Goal: Browse casually

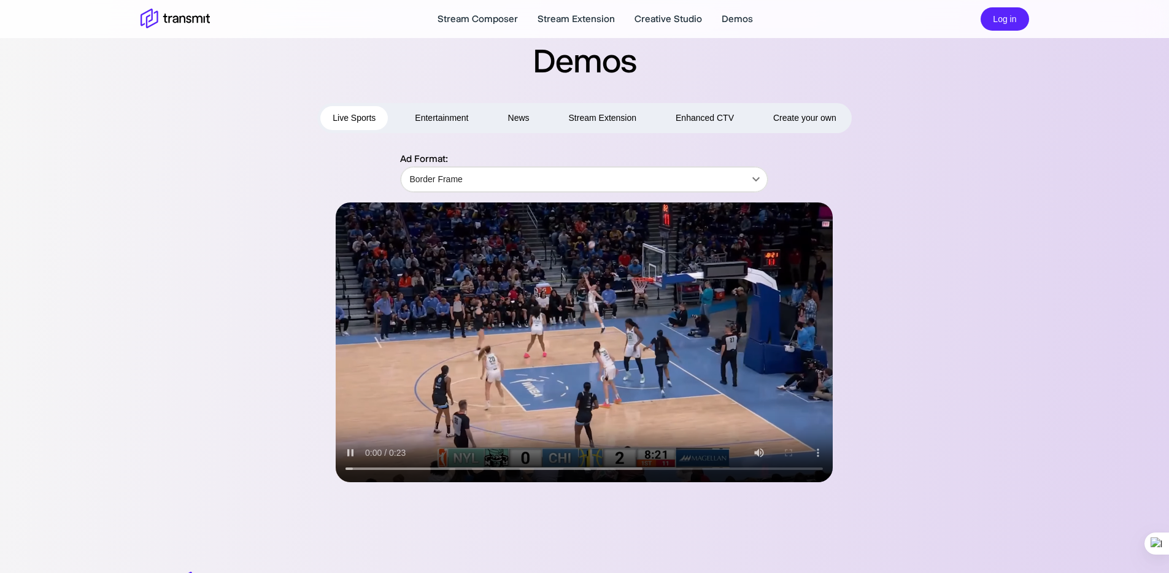
scroll to position [126, 0]
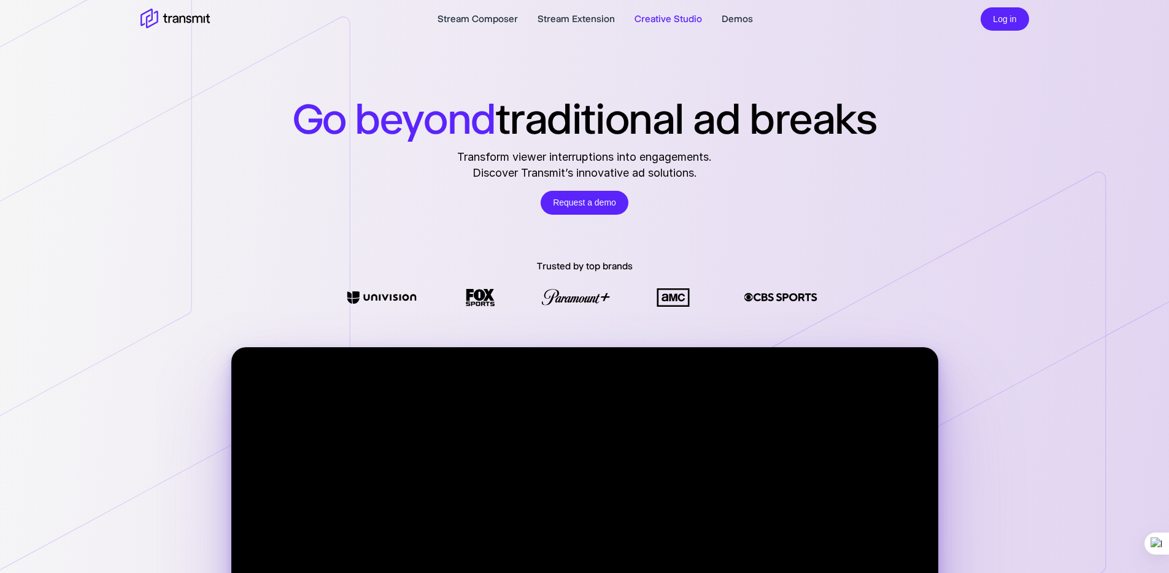
click at [661, 23] on link "Creative Studio" at bounding box center [669, 19] width 68 height 15
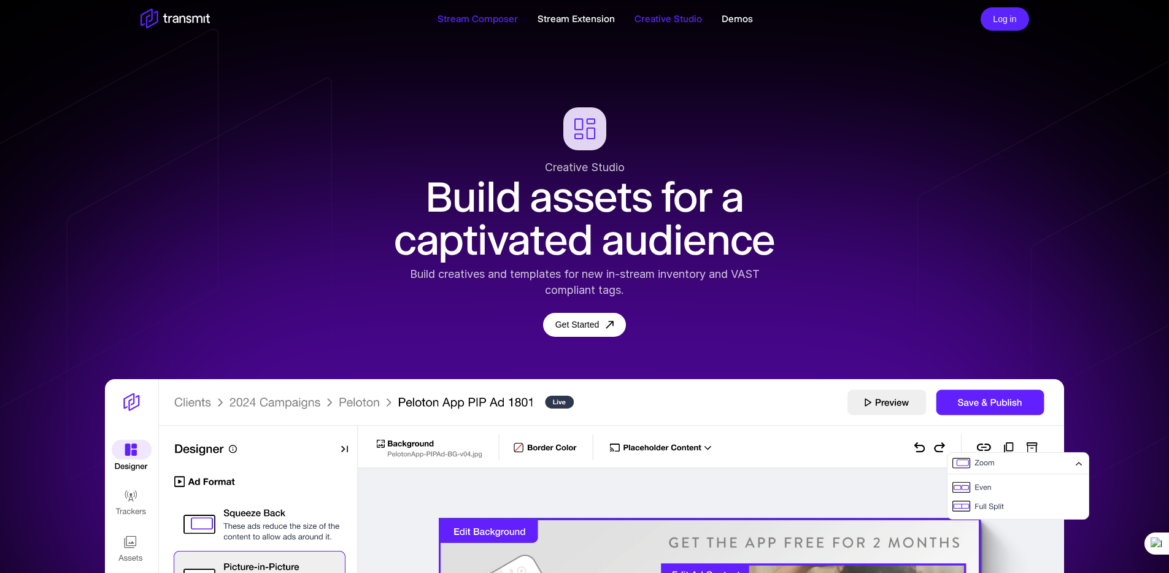
click at [493, 20] on link "Stream Composer" at bounding box center [478, 19] width 80 height 15
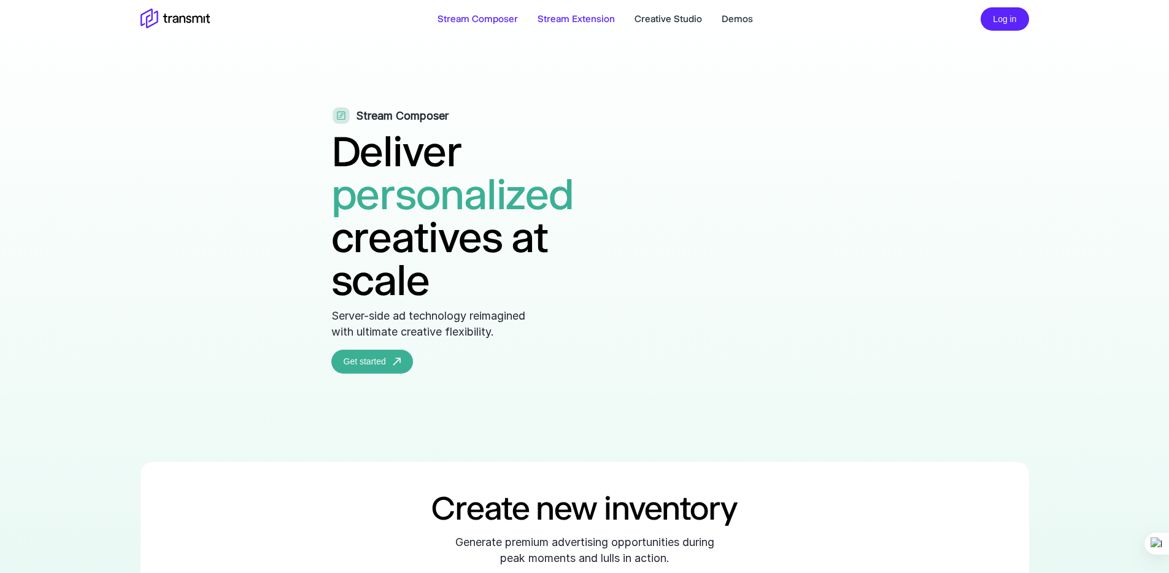
click at [552, 24] on link "Stream Extension" at bounding box center [576, 19] width 77 height 15
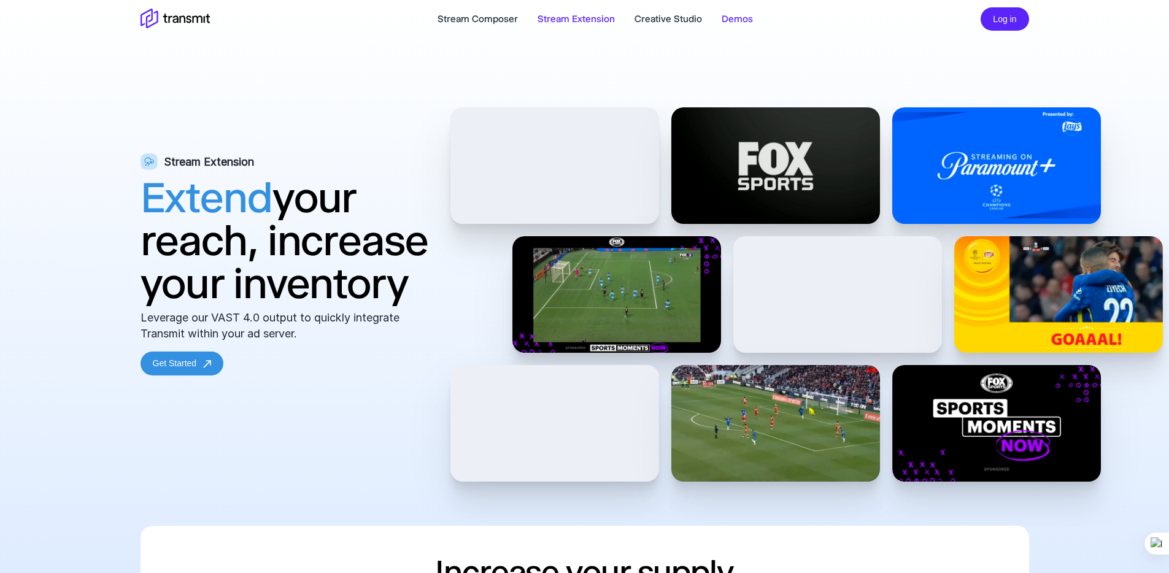
click at [734, 19] on link "Demos" at bounding box center [737, 19] width 31 height 15
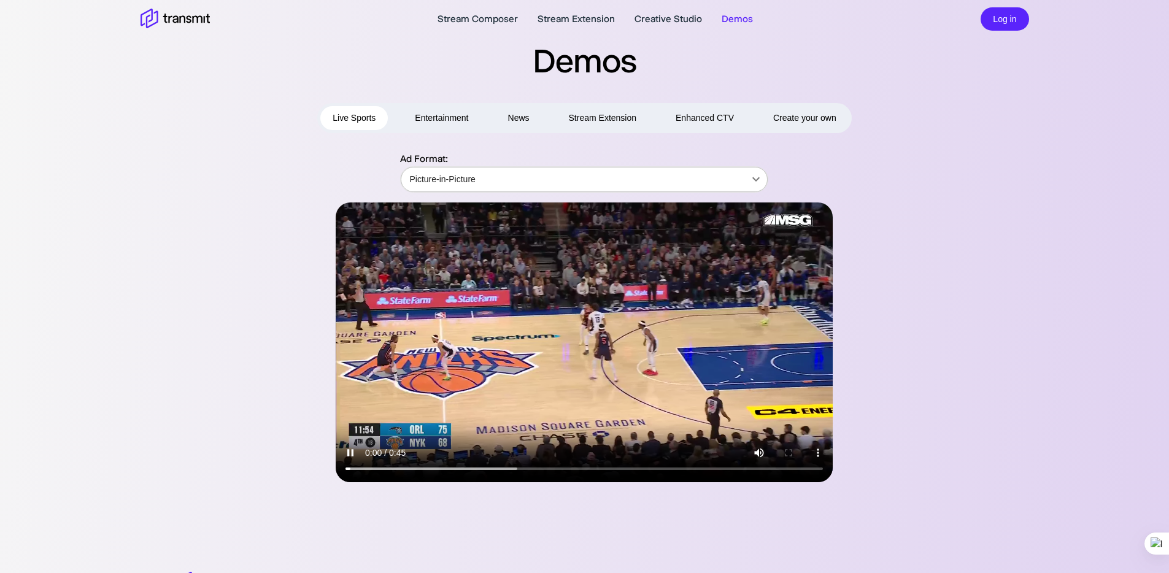
click at [479, 182] on body "Stream Composer Stream Extension Creative Studio Demos Log in Demos Live Sports…" at bounding box center [584, 286] width 1169 height 573
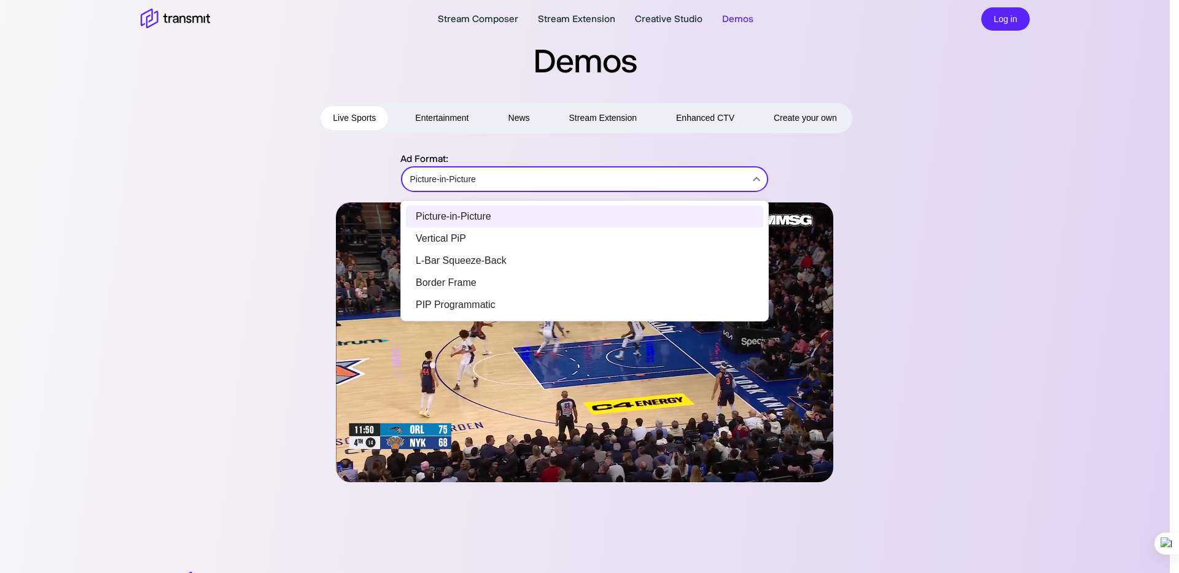
click at [439, 115] on div at bounding box center [589, 286] width 1179 height 573
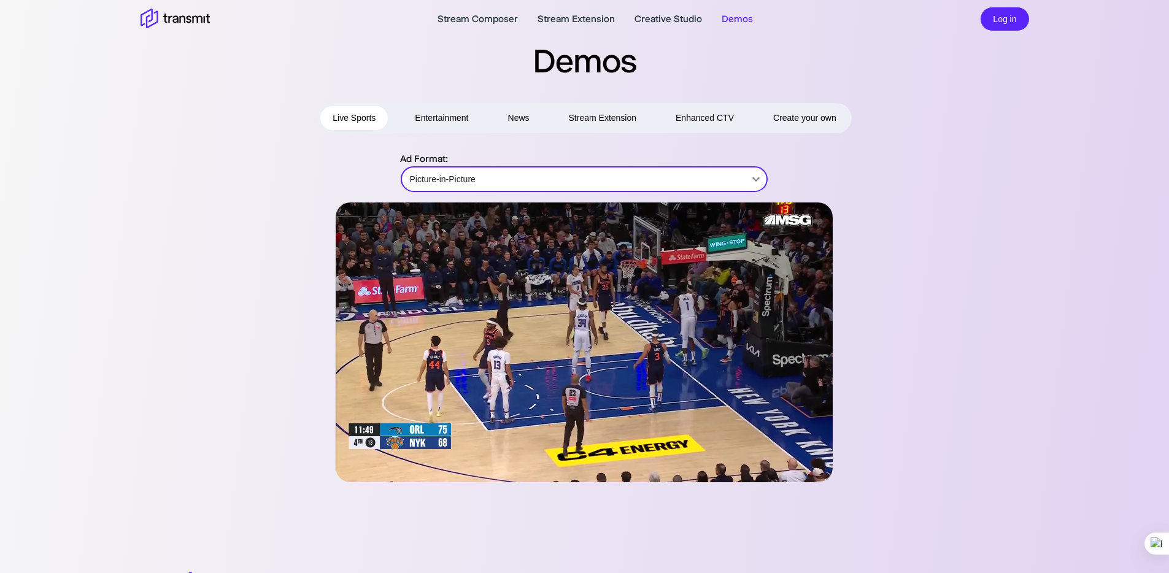
click at [450, 122] on button "Entertainment" at bounding box center [442, 118] width 78 height 24
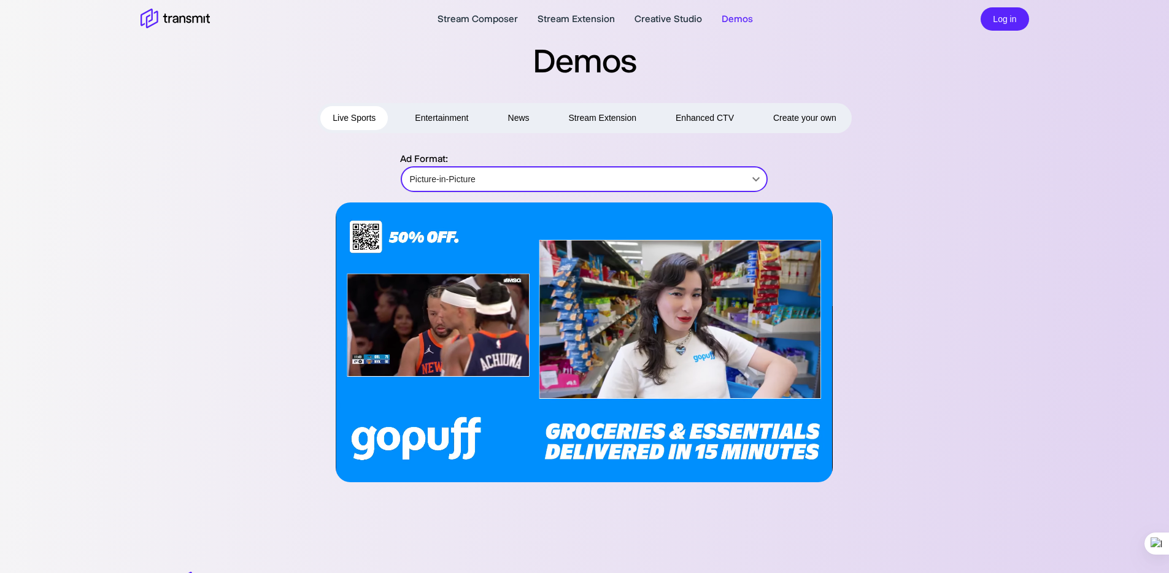
type input "Sponsored Overlay"
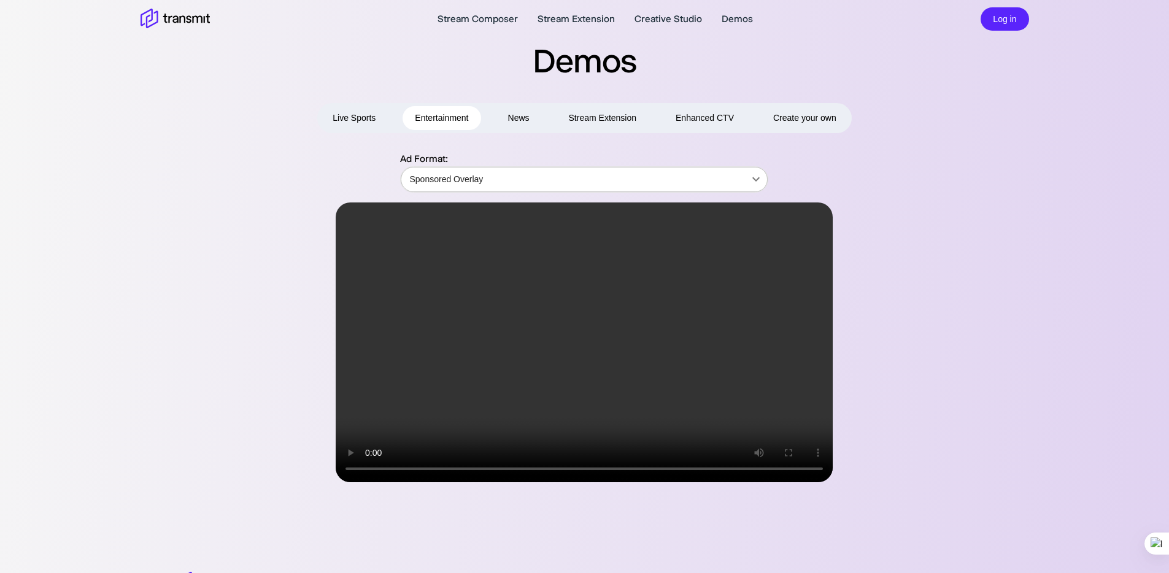
click at [471, 180] on body "Stream Composer Stream Extension Creative Studio Demos Log in Demos Live Sports…" at bounding box center [584, 286] width 1169 height 573
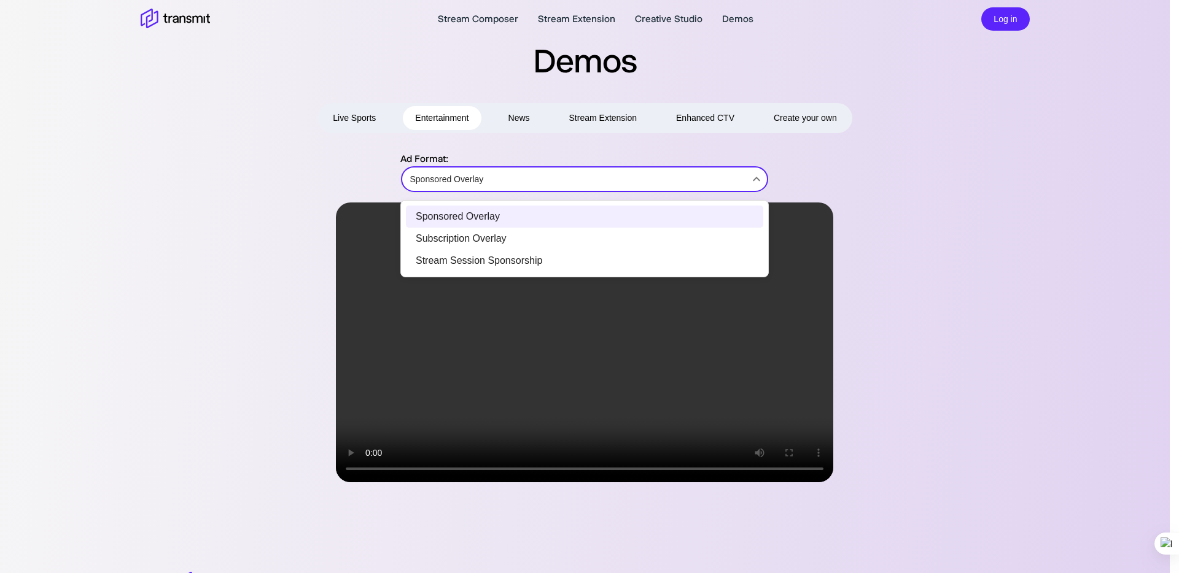
click at [472, 180] on div at bounding box center [589, 286] width 1179 height 573
